Goal: Transaction & Acquisition: Obtain resource

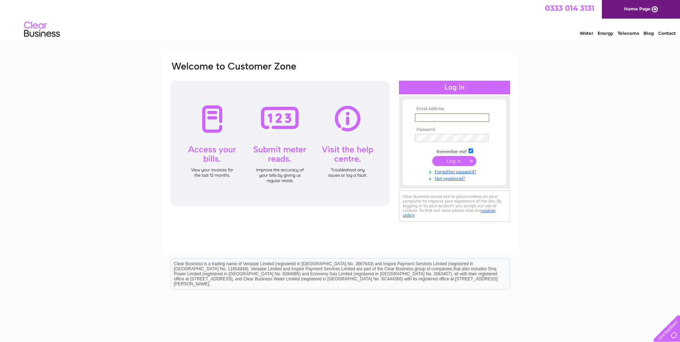
click at [447, 117] on input "text" at bounding box center [452, 117] width 75 height 9
type input "victoria@fmaberdeen.com"
click at [433, 156] on input "submit" at bounding box center [455, 161] width 44 height 10
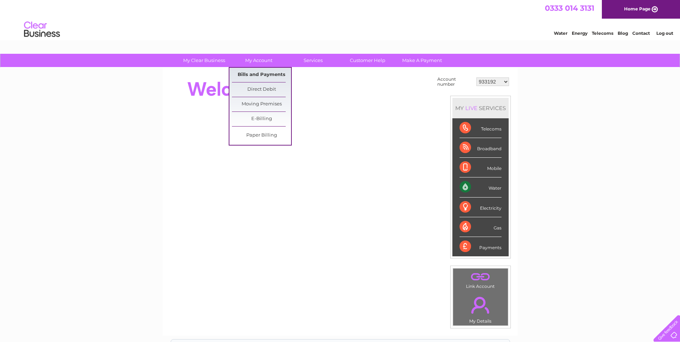
click at [255, 70] on link "Bills and Payments" at bounding box center [261, 75] width 59 height 14
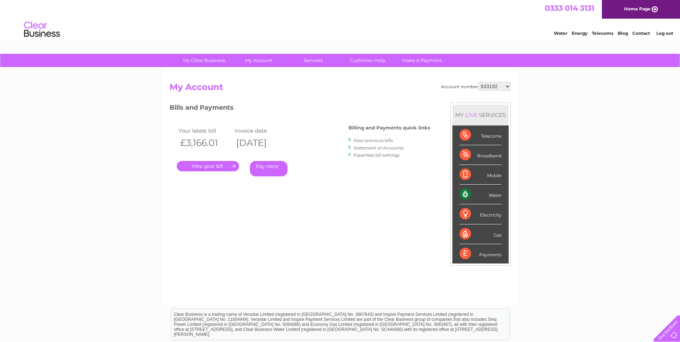
click at [508, 86] on select "933192 941989 946407 964374 983649 1114494 1132262 1135206 30315179" at bounding box center [495, 86] width 33 height 9
select select "30315179"
click at [479, 82] on select "933192 941989 946407 964374 983649 1114494 1132262 1135206 30315179" at bounding box center [495, 86] width 33 height 9
click at [209, 166] on link "." at bounding box center [208, 166] width 62 height 10
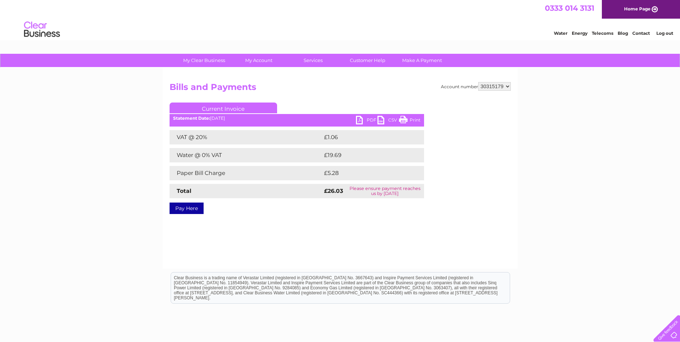
click at [372, 120] on link "PDF" at bounding box center [367, 121] width 22 height 10
click at [506, 87] on select "933192 941989 946407 964374 983649 1114494 1132262 1135206 30315179" at bounding box center [495, 86] width 33 height 9
select select "1135206"
click at [479, 82] on select "933192 941989 946407 964374 983649 1114494 1132262 1135206 30315179" at bounding box center [495, 86] width 33 height 9
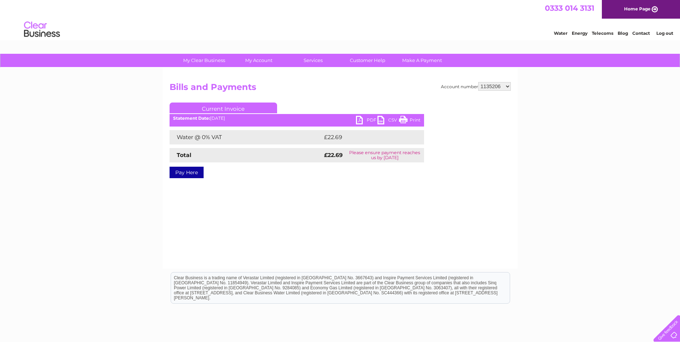
click at [371, 120] on link "PDF" at bounding box center [367, 121] width 22 height 10
click at [510, 86] on select "933192 941989 946407 964374 983649 1114494 1132262 1135206 30315179" at bounding box center [495, 86] width 33 height 9
select select "1132262"
click at [479, 82] on select "933192 941989 946407 964374 983649 1114494 1132262 1135206 30315179" at bounding box center [495, 86] width 33 height 9
click at [509, 87] on select "933192 941989 946407 964374 983649 1114494 1132262 1135206 30315179" at bounding box center [495, 86] width 33 height 9
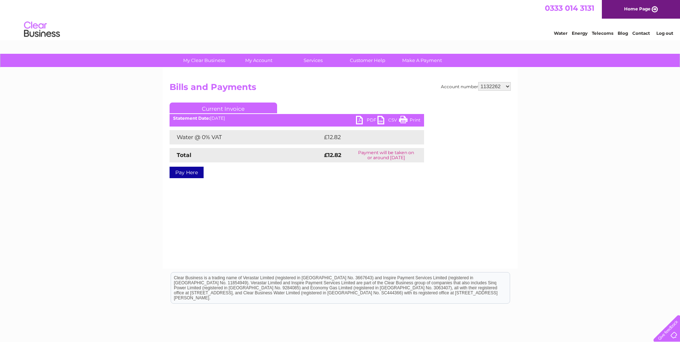
select select "1114494"
click at [479, 82] on select "933192 941989 946407 964374 983649 1114494 1132262 1135206 30315179" at bounding box center [495, 86] width 33 height 9
click at [508, 86] on select "933192 941989 946407 964374 983649 1114494 1132262 1135206 30315179" at bounding box center [495, 86] width 33 height 9
select select "1132262"
click at [479, 82] on select "933192 941989 946407 964374 983649 1114494 1132262 1135206 30315179" at bounding box center [495, 86] width 33 height 9
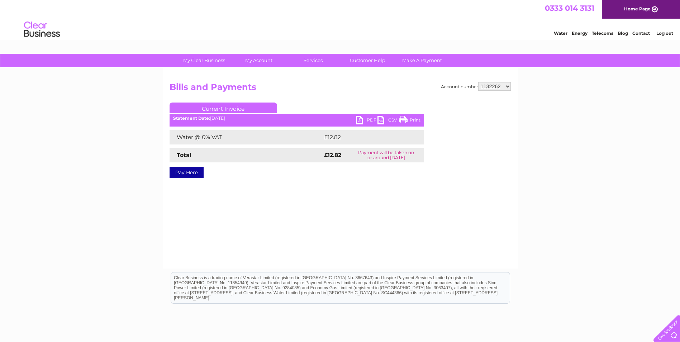
click at [369, 118] on link "PDF" at bounding box center [367, 121] width 22 height 10
click at [507, 84] on select "933192 941989 946407 964374 983649 1114494 1132262 1135206 30315179" at bounding box center [495, 86] width 33 height 9
select select "1135206"
click at [479, 82] on select "933192 941989 946407 964374 983649 1114494 1132262 1135206 30315179" at bounding box center [495, 86] width 33 height 9
click at [371, 119] on link "PDF" at bounding box center [367, 121] width 22 height 10
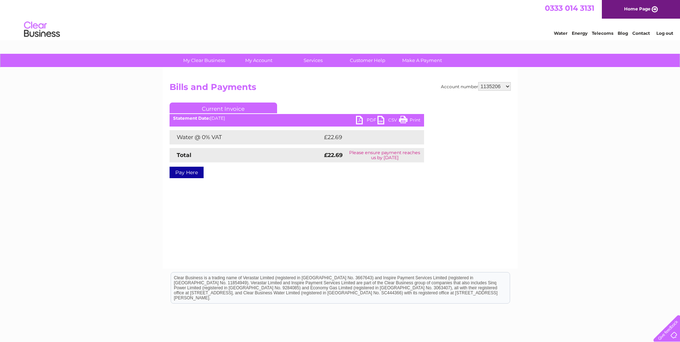
click at [509, 86] on select "933192 941989 946407 964374 983649 1114494 1132262 1135206 30315179" at bounding box center [495, 86] width 33 height 9
select select "30315179"
click at [479, 82] on select "933192 941989 946407 964374 983649 1114494 1132262 1135206 30315179" at bounding box center [495, 86] width 33 height 9
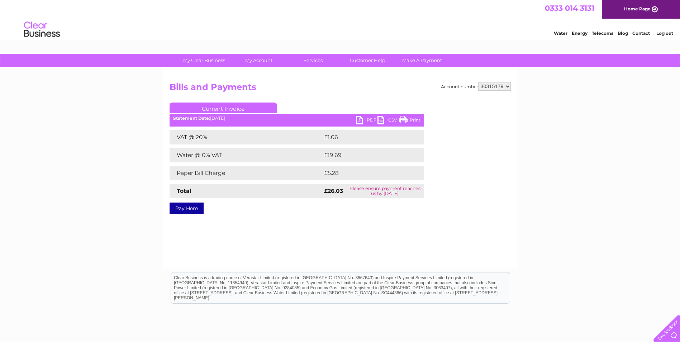
click at [510, 85] on select "933192 941989 946407 964374 983649 1114494 1132262 1135206 30315179" at bounding box center [495, 86] width 33 height 9
select select "1135206"
click at [479, 82] on select "933192 941989 946407 964374 983649 1114494 1132262 1135206 30315179" at bounding box center [495, 86] width 33 height 9
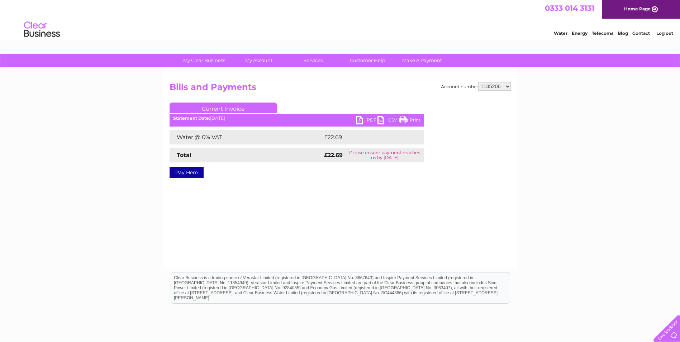
click at [371, 121] on link "PDF" at bounding box center [367, 121] width 22 height 10
click at [507, 87] on select "933192 941989 946407 964374 983649 1114494 1132262 1135206 30315179" at bounding box center [495, 86] width 33 height 9
select select "1132262"
click at [479, 82] on select "933192 941989 946407 964374 983649 1114494 1132262 1135206 30315179" at bounding box center [495, 86] width 33 height 9
click at [506, 84] on select "933192 941989 946407 964374 983649 1114494 1132262 1135206 30315179" at bounding box center [495, 86] width 33 height 9
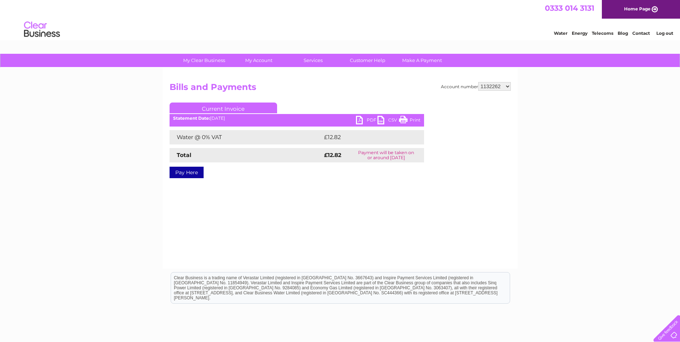
select select "1114494"
click at [479, 82] on select "933192 941989 946407 964374 983649 1114494 1132262 1135206 30315179" at bounding box center [495, 86] width 33 height 9
click at [372, 119] on link "PDF" at bounding box center [367, 121] width 22 height 10
click at [507, 87] on select "933192 941989 946407 964374 983649 1114494 1132262 1135206 30315179" at bounding box center [495, 86] width 33 height 9
select select "983649"
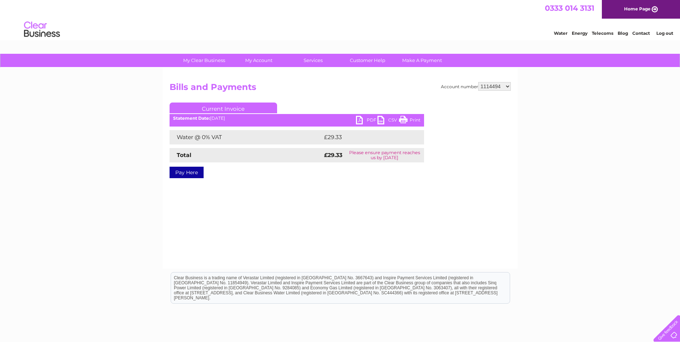
click at [479, 82] on select "933192 941989 946407 964374 983649 1114494 1132262 1135206 30315179" at bounding box center [495, 86] width 33 height 9
click at [367, 120] on link "PDF" at bounding box center [367, 121] width 22 height 10
click at [509, 86] on select "933192 941989 946407 964374 983649 1114494 1132262 1135206 30315179" at bounding box center [495, 86] width 33 height 9
select select "964374"
click at [479, 82] on select "933192 941989 946407 964374 983649 1114494 1132262 1135206 30315179" at bounding box center [495, 86] width 33 height 9
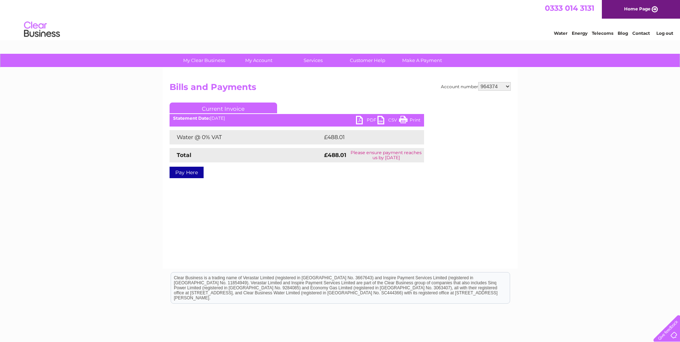
click at [365, 121] on link "PDF" at bounding box center [367, 121] width 22 height 10
click at [508, 86] on select "933192 941989 946407 964374 983649 1114494 1132262 1135206 30315179" at bounding box center [495, 86] width 33 height 9
select select "946407"
click at [479, 82] on select "933192 941989 946407 964374 983649 1114494 1132262 1135206 30315179" at bounding box center [495, 86] width 33 height 9
click at [370, 119] on link "PDF" at bounding box center [367, 121] width 22 height 10
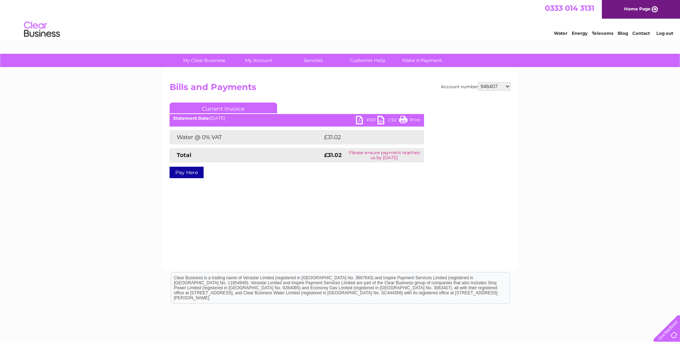
click at [507, 85] on select "933192 941989 946407 964374 983649 1114494 1132262 1135206 30315179" at bounding box center [495, 86] width 33 height 9
select select "941989"
click at [479, 82] on select "933192 941989 946407 964374 983649 1114494 1132262 1135206 30315179" at bounding box center [495, 86] width 33 height 9
click at [371, 117] on link "PDF" at bounding box center [367, 121] width 22 height 10
click at [503, 86] on select "933192 941989 946407 964374 983649 1114494 1132262 1135206 30315179" at bounding box center [495, 86] width 33 height 9
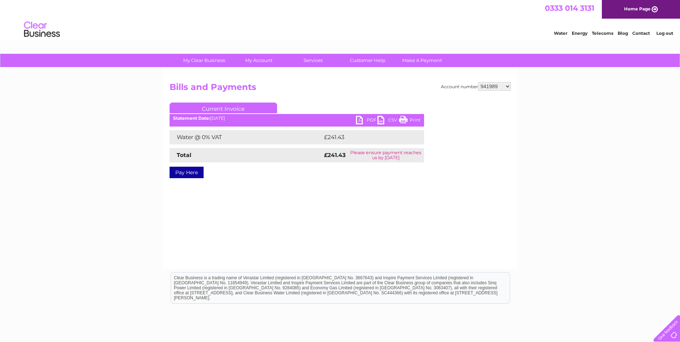
select select "933192"
click at [479, 82] on select "933192 941989 946407 964374 983649 1114494 1132262 1135206 30315179" at bounding box center [495, 86] width 33 height 9
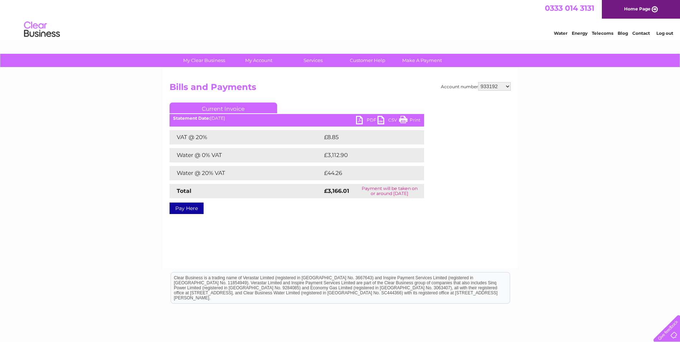
click at [369, 120] on link "PDF" at bounding box center [367, 121] width 22 height 10
click at [667, 32] on link "Log out" at bounding box center [665, 32] width 17 height 5
